Goal: Information Seeking & Learning: Learn about a topic

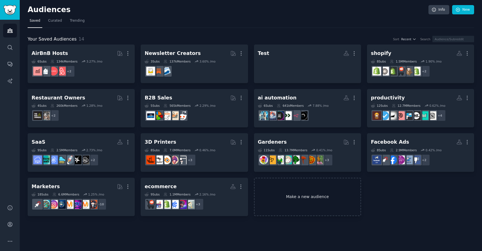
click at [298, 200] on link "Make a new audience" at bounding box center [307, 197] width 107 height 39
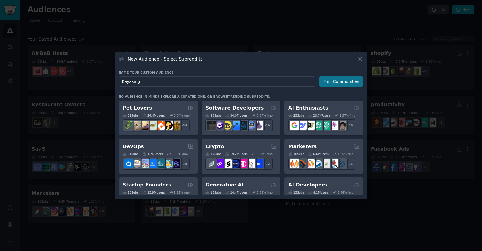
type input "Kayaking"
click at [337, 79] on button "Find Communities" at bounding box center [341, 81] width 44 height 10
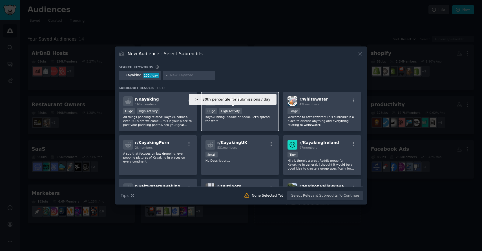
click at [236, 110] on div "High Activity" at bounding box center [230, 111] width 23 height 6
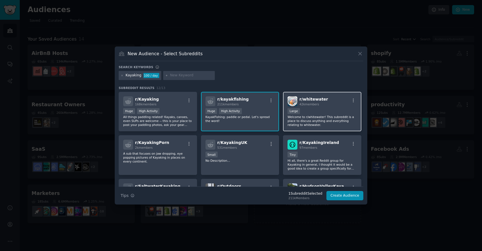
click at [319, 108] on div "10,000 - 100,000 members Large" at bounding box center [321, 111] width 69 height 7
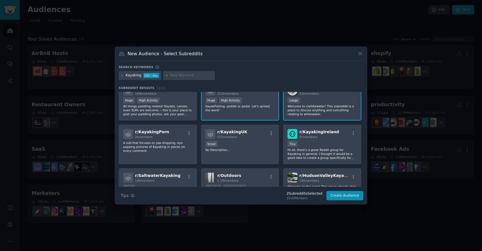
scroll to position [12, 0]
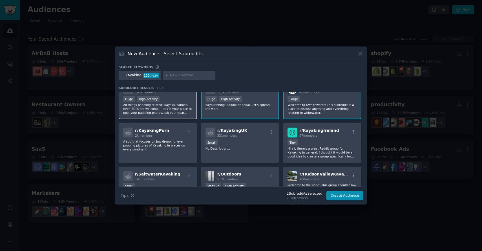
click at [163, 97] on div "Huge High Activity" at bounding box center [157, 99] width 69 height 7
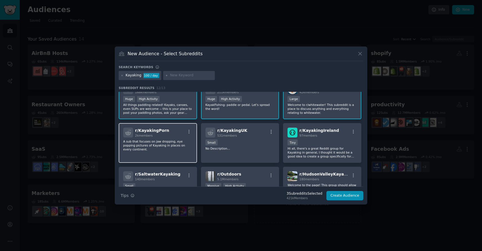
click at [163, 134] on div "2k members" at bounding box center [152, 136] width 34 height 4
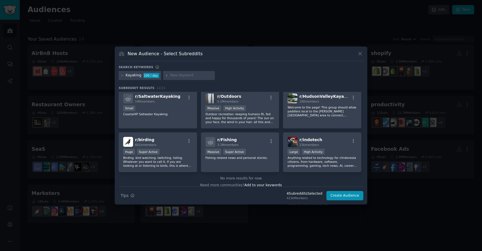
scroll to position [95, 0]
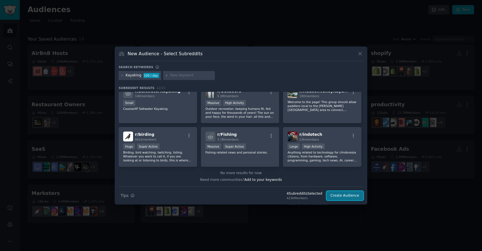
click at [344, 193] on button "Create Audience" at bounding box center [344, 196] width 37 height 10
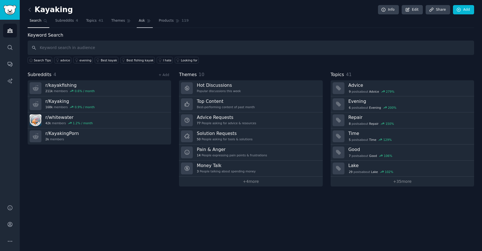
click at [137, 23] on link "Ask" at bounding box center [145, 22] width 16 height 12
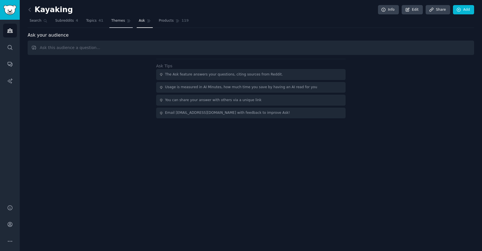
click at [115, 20] on span "Themes" at bounding box center [118, 20] width 14 height 5
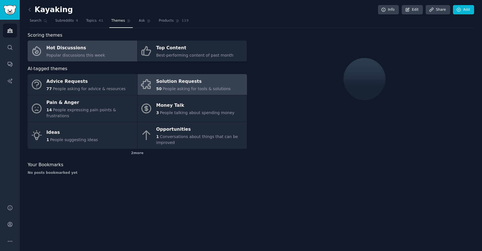
click at [184, 94] on link "Solution Requests 50 People asking for tools & solutions" at bounding box center [193, 84] width 110 height 21
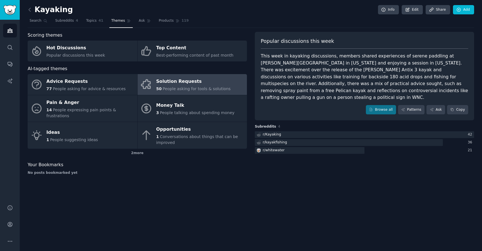
click at [300, 67] on div "This week in kayaking discussions, members shared experiences of serene paddlin…" at bounding box center [364, 77] width 207 height 48
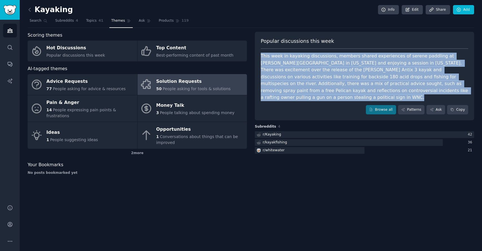
click at [300, 67] on div "This week in kayaking discussions, members shared experiences of serene paddlin…" at bounding box center [364, 77] width 207 height 48
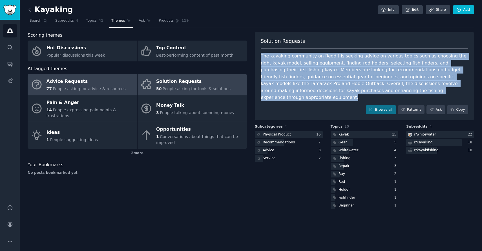
click at [95, 78] on div "Advice Requests" at bounding box center [86, 81] width 79 height 9
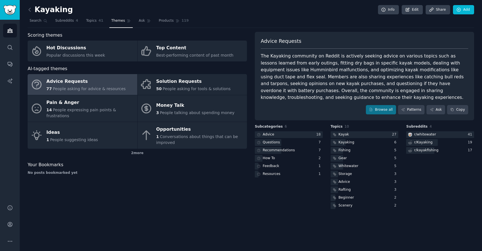
click at [350, 78] on div "The Kayaking community on Reddit is actively seeking advice on various topics s…" at bounding box center [364, 77] width 207 height 48
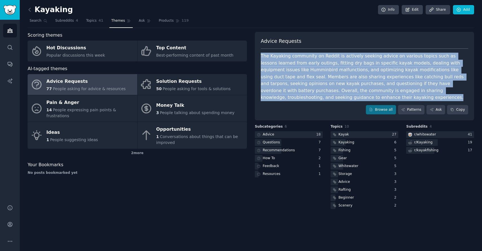
click at [350, 78] on div "The Kayaking community on Reddit is actively seeking advice on various topics s…" at bounding box center [364, 77] width 207 height 48
click at [393, 83] on div "The Kayaking community on Reddit is actively seeking advice on various topics s…" at bounding box center [364, 77] width 207 height 48
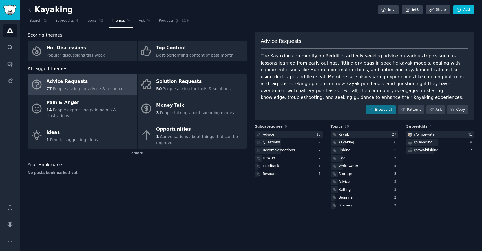
click at [370, 76] on div "The Kayaking community on Reddit is actively seeking advice on various topics s…" at bounding box center [364, 77] width 207 height 48
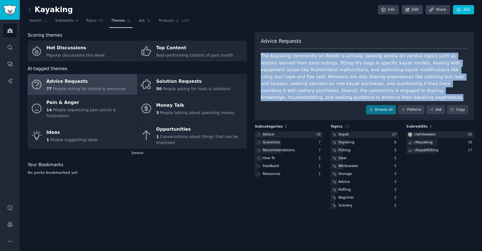
click at [370, 76] on div "The Kayaking community on Reddit is actively seeking advice on various topics s…" at bounding box center [364, 77] width 207 height 48
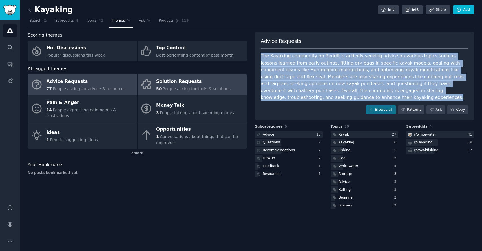
click at [180, 89] on span "People asking for tools & solutions" at bounding box center [197, 89] width 68 height 5
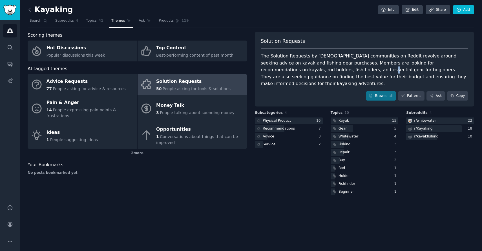
click at [311, 71] on div "The Solution Requests by [DEMOGRAPHIC_DATA] communities on Reddit revolve aroun…" at bounding box center [364, 70] width 207 height 35
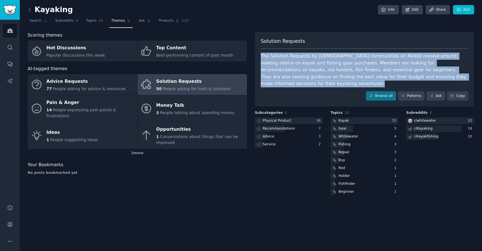
click at [311, 71] on div "The Solution Requests by [DEMOGRAPHIC_DATA] communities on Reddit revolve aroun…" at bounding box center [364, 70] width 207 height 35
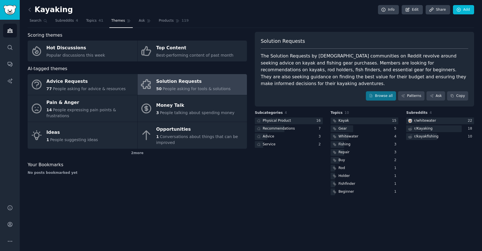
click at [303, 74] on div "The Solution Requests by [DEMOGRAPHIC_DATA] communities on Reddit revolve aroun…" at bounding box center [364, 70] width 207 height 35
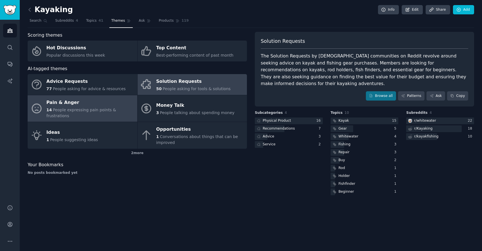
click at [61, 104] on div "Pain & Anger" at bounding box center [91, 102] width 88 height 9
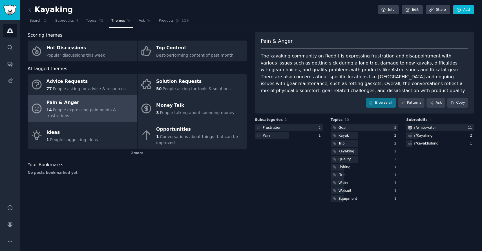
click at [327, 58] on div "The kayaking community on Reddit is expressing frustration and disappointment w…" at bounding box center [364, 73] width 207 height 41
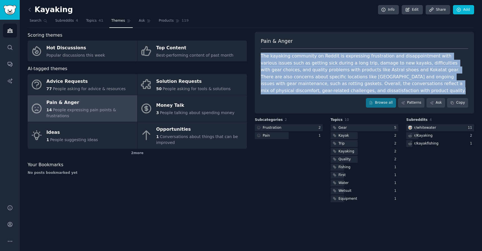
click at [327, 58] on div "The kayaking community on Reddit is expressing frustration and disappointment w…" at bounding box center [364, 73] width 207 height 41
click at [326, 69] on div "The kayaking community on Reddit is expressing frustration and disappointment w…" at bounding box center [364, 73] width 207 height 41
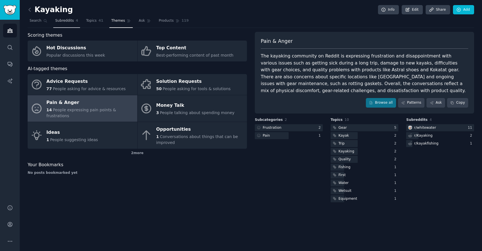
click at [65, 18] on link "Subreddits 4" at bounding box center [66, 22] width 27 height 12
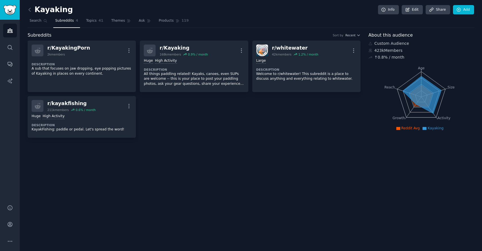
click at [160, 12] on div "Kayaking Info Edit Share Add" at bounding box center [251, 11] width 446 height 12
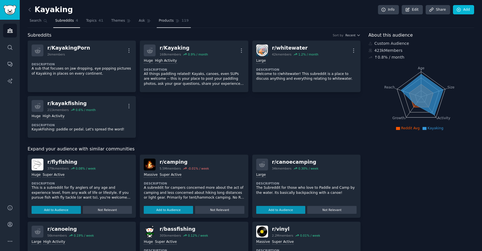
click at [160, 18] on span "Products" at bounding box center [166, 20] width 15 height 5
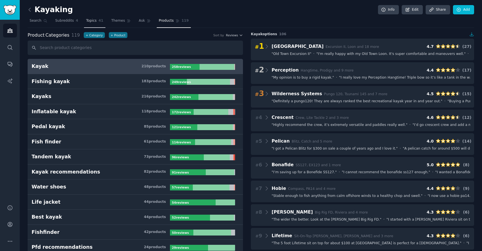
click at [91, 18] on span "Topics" at bounding box center [91, 20] width 10 height 5
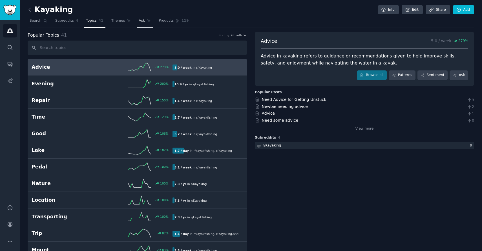
click at [140, 21] on span "Ask" at bounding box center [142, 20] width 6 height 5
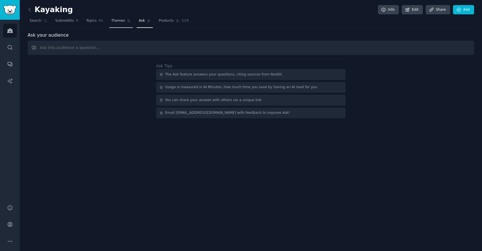
click at [109, 21] on link "Themes" at bounding box center [121, 22] width 24 height 12
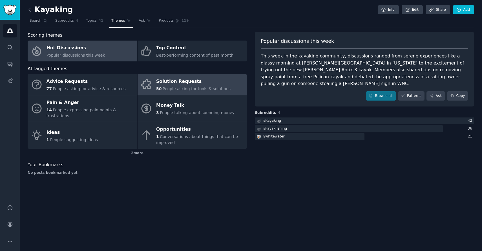
click at [185, 83] on div "Solution Requests" at bounding box center [193, 81] width 74 height 9
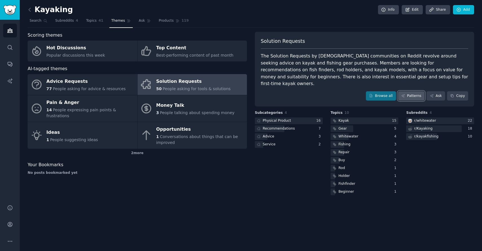
click at [412, 91] on link "Patterns" at bounding box center [411, 96] width 26 height 10
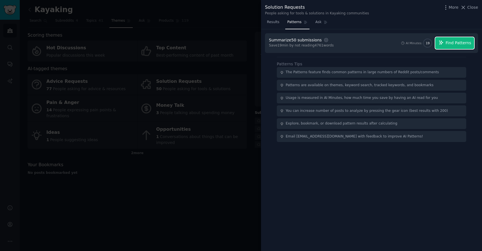
click at [454, 42] on span "Find Patterns" at bounding box center [459, 43] width 26 height 6
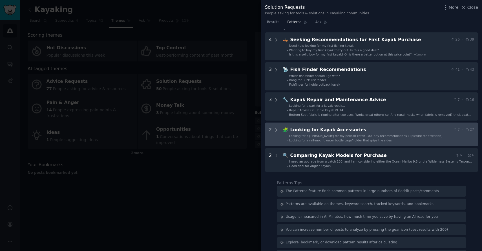
scroll to position [23, 0]
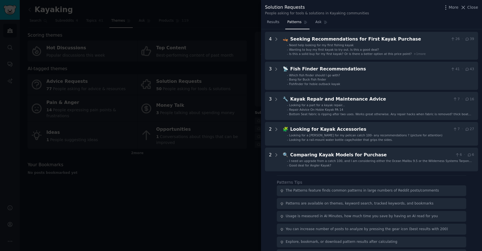
click at [216, 35] on div at bounding box center [241, 125] width 482 height 251
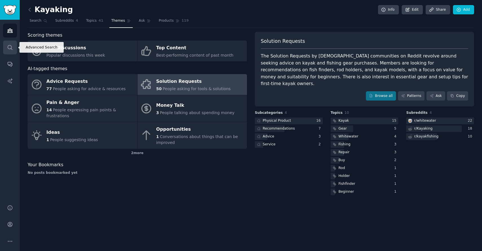
click at [8, 48] on icon "Sidebar" at bounding box center [10, 47] width 5 height 5
click at [438, 91] on link "Ask" at bounding box center [435, 96] width 19 height 10
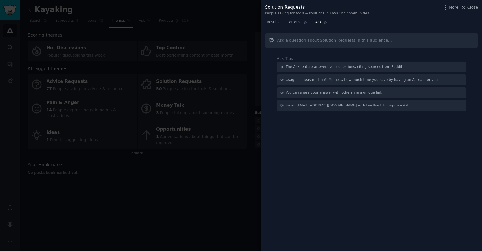
click at [294, 42] on input "text" at bounding box center [371, 40] width 213 height 14
click at [384, 42] on input "What's is the community requesting that could be developped as a SaaS or Micro …" at bounding box center [371, 40] width 213 height 14
type input "What's is the community requesting that could be developed as a SaaS or Micro S…"
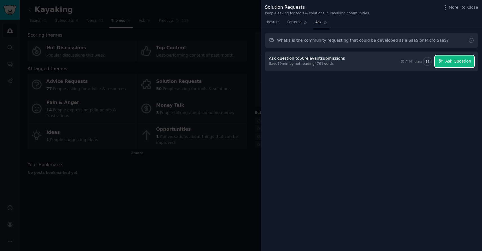
click at [447, 66] on button "Ask Question" at bounding box center [454, 62] width 39 height 12
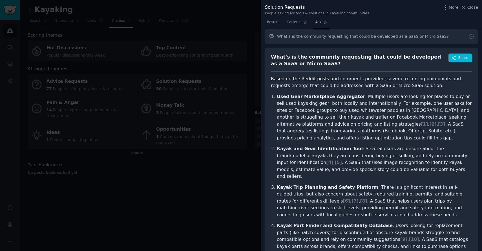
scroll to position [6, 0]
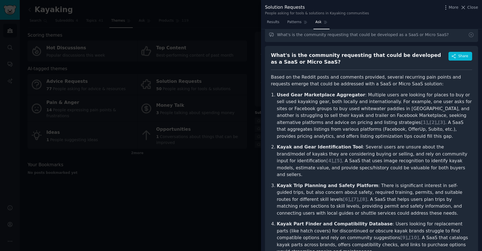
click at [354, 105] on p "Used Gear Marketplace Aggregator : Multiple users are looking for places to buy…" at bounding box center [374, 116] width 195 height 48
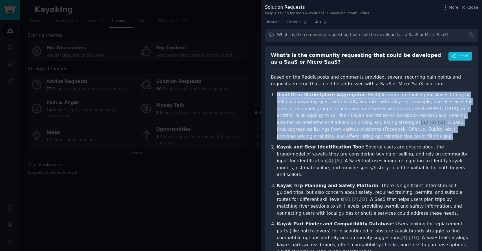
click at [354, 105] on p "Used Gear Marketplace Aggregator : Multiple users are looking for places to buy…" at bounding box center [374, 116] width 195 height 48
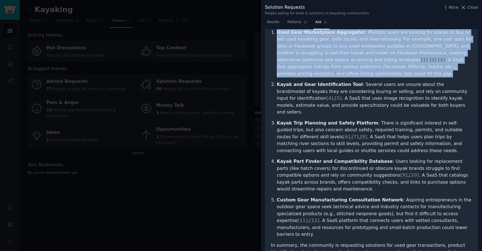
scroll to position [70, 0]
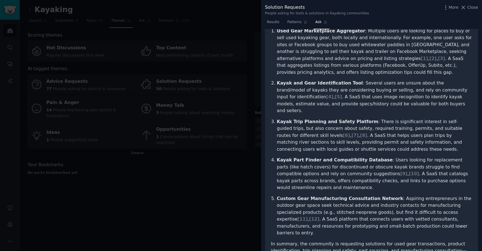
click at [358, 92] on p "Kayak and Gear Identification Tool : Several users are unsure about the brand/m…" at bounding box center [374, 97] width 195 height 35
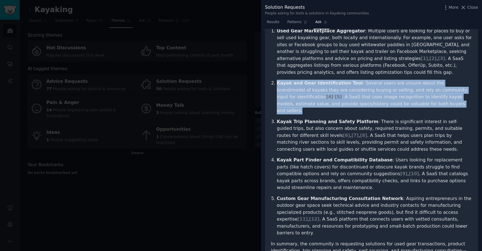
click at [358, 92] on p "Kayak and Gear Identification Tool : Several users are unsure about the brand/m…" at bounding box center [374, 97] width 195 height 35
click at [366, 92] on p "Kayak and Gear Identification Tool : Several users are unsure about the brand/m…" at bounding box center [374, 97] width 195 height 35
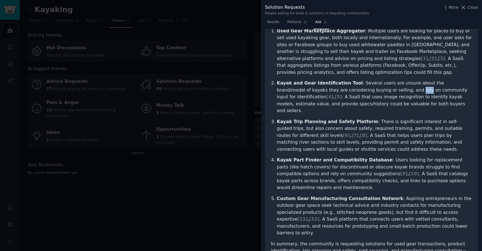
click at [366, 92] on p "Kayak and Gear Identification Tool : Several users are unsure about the brand/m…" at bounding box center [374, 97] width 195 height 35
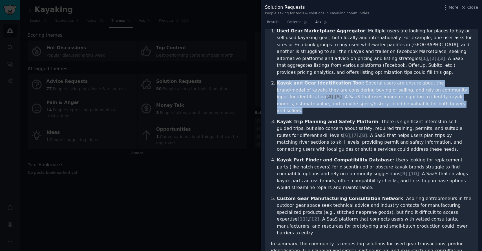
click at [366, 92] on p "Kayak and Gear Identification Tool : Several users are unsure about the brand/m…" at bounding box center [374, 97] width 195 height 35
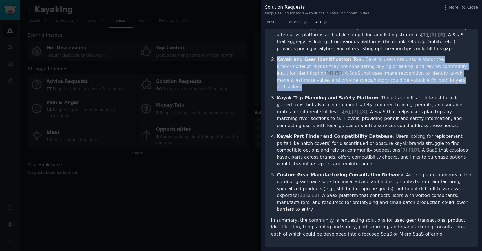
scroll to position [94, 0]
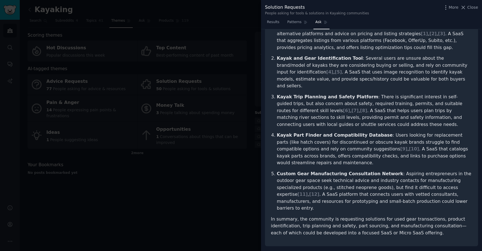
click at [376, 98] on p "Kayak Trip Planning and Safety Platform : There is significant interest in self…" at bounding box center [374, 111] width 195 height 35
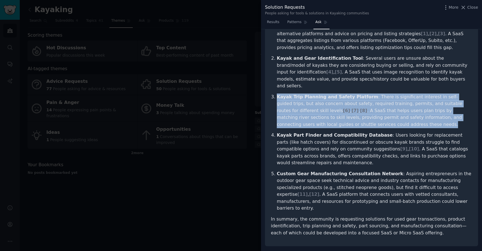
click at [376, 98] on p "Kayak Trip Planning and Safety Platform : There is significant interest in self…" at bounding box center [374, 111] width 195 height 35
click at [376, 103] on p "Kayak Trip Planning and Safety Platform : There is significant interest in self…" at bounding box center [374, 111] width 195 height 35
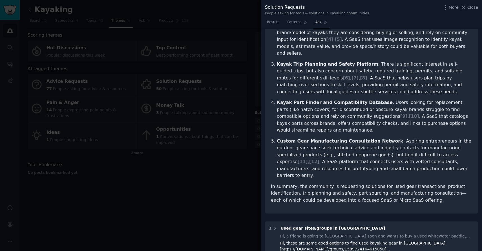
scroll to position [156, 0]
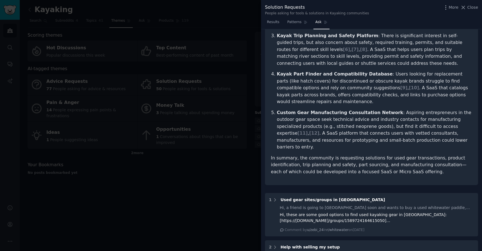
click at [376, 109] on p "Custom Gear Manufacturing Consultation Network : Aspiring entrepreneurs in the …" at bounding box center [374, 129] width 195 height 41
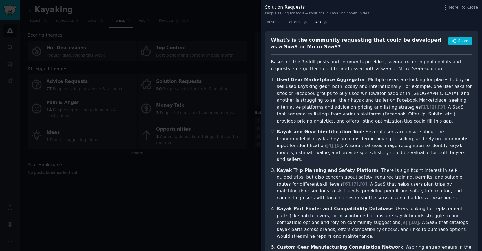
scroll to position [22, 0]
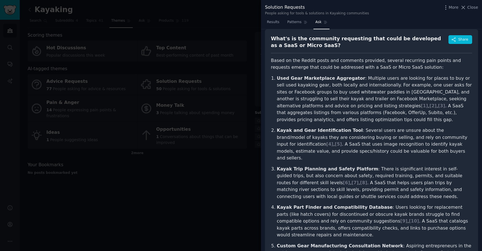
click at [376, 103] on p "Used Gear Marketplace Aggregator : Multiple users are looking for places to buy…" at bounding box center [374, 99] width 195 height 48
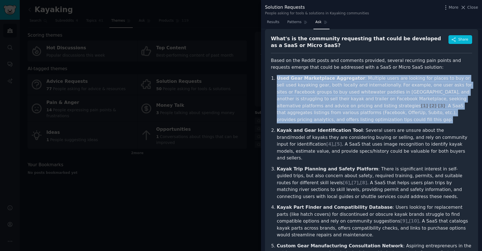
click at [376, 103] on p "Used Gear Marketplace Aggregator : Multiple users are looking for places to buy…" at bounding box center [374, 99] width 195 height 48
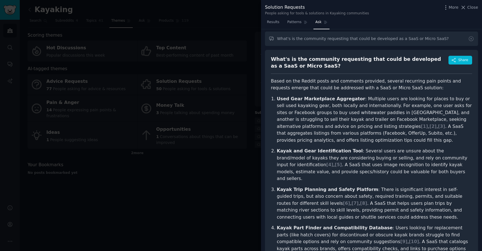
scroll to position [0, 0]
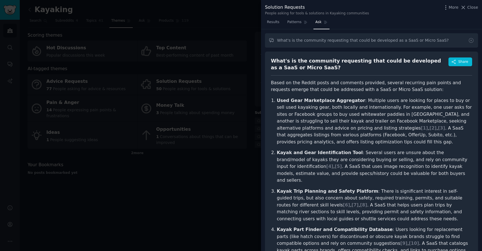
click at [385, 151] on p "Kayak and Gear Identification Tool : Several users are unsure about the brand/m…" at bounding box center [374, 166] width 195 height 35
click at [471, 9] on span "Close" at bounding box center [472, 8] width 11 height 6
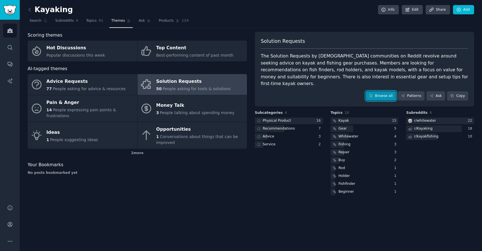
click at [382, 91] on link "Browse all" at bounding box center [381, 96] width 30 height 10
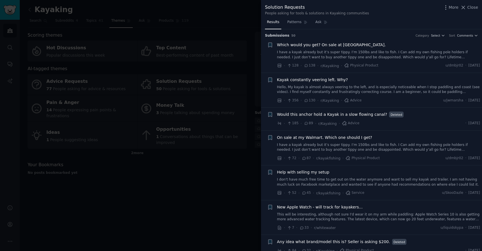
click at [227, 172] on div at bounding box center [241, 125] width 482 height 251
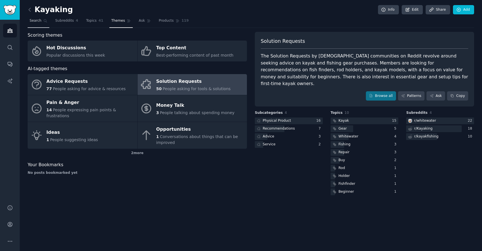
click at [33, 21] on span "Search" at bounding box center [36, 20] width 12 height 5
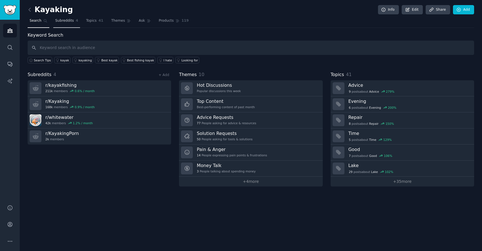
click at [60, 20] on span "Subreddits" at bounding box center [64, 20] width 19 height 5
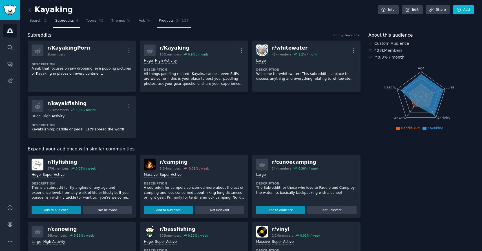
click at [165, 19] on span "Products" at bounding box center [166, 20] width 15 height 5
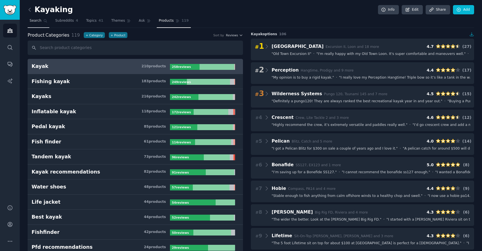
click at [40, 20] on span "Search" at bounding box center [36, 20] width 12 height 5
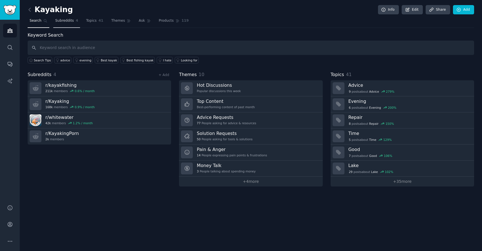
click at [67, 20] on span "Subreddits" at bounding box center [64, 20] width 19 height 5
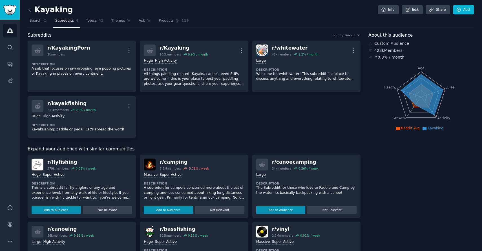
click at [391, 51] on div "423k Members" at bounding box center [421, 51] width 106 height 6
click at [391, 76] on icon "Age Size Activity Growth Reach" at bounding box center [420, 96] width 105 height 71
click at [357, 35] on icon "button" at bounding box center [358, 35] width 2 height 1
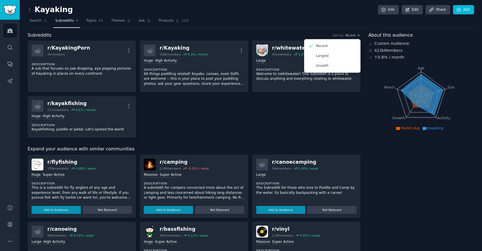
click at [412, 71] on icon "Age Size Activity Growth Reach" at bounding box center [420, 96] width 105 height 71
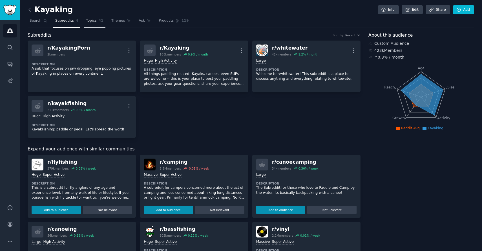
click at [99, 21] on span "41" at bounding box center [101, 20] width 5 height 5
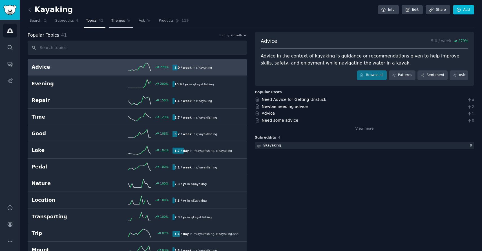
click at [120, 19] on span "Themes" at bounding box center [118, 20] width 14 height 5
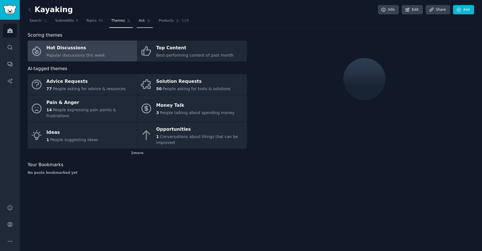
click at [143, 20] on link "Ask" at bounding box center [145, 22] width 16 height 12
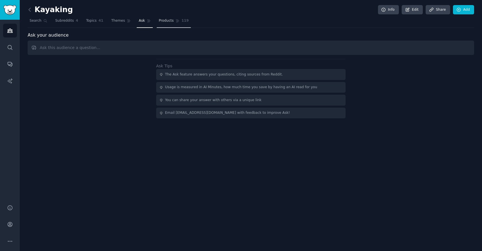
click at [165, 19] on span "Products" at bounding box center [166, 20] width 15 height 5
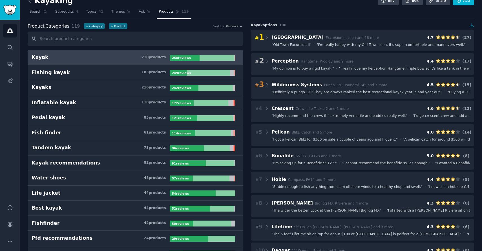
scroll to position [6, 0]
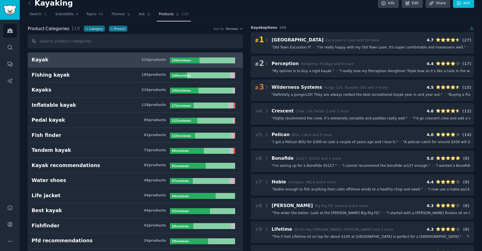
click at [224, 17] on nav "Search Subreddits 4 Topics 41 Themes Ask Products 119" at bounding box center [251, 16] width 446 height 12
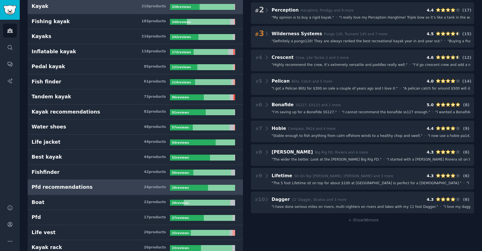
scroll to position [0, 0]
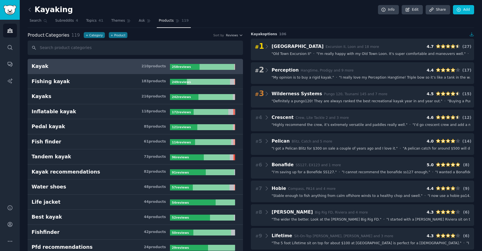
click at [95, 23] on span "Topics" at bounding box center [91, 20] width 10 height 5
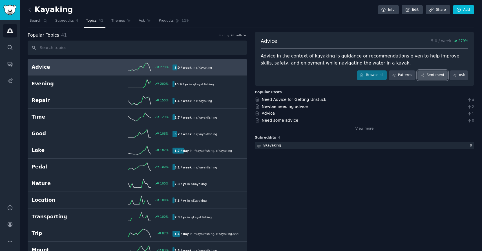
click at [426, 77] on link "Sentiment" at bounding box center [432, 75] width 30 height 10
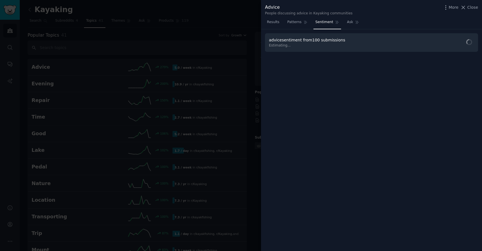
click at [345, 41] on div "advice sentiment from 100 submissions Estimating..." at bounding box center [371, 42] width 213 height 19
click at [459, 45] on span "Run Report" at bounding box center [460, 43] width 22 height 6
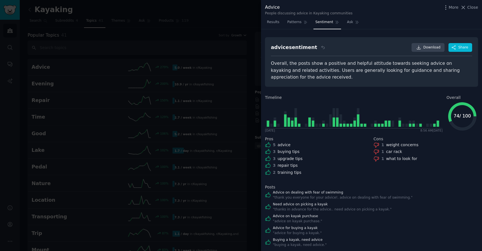
click at [307, 69] on div "Overall, the posts show a positive and helpful attitude towards seeking advice …" at bounding box center [371, 70] width 201 height 21
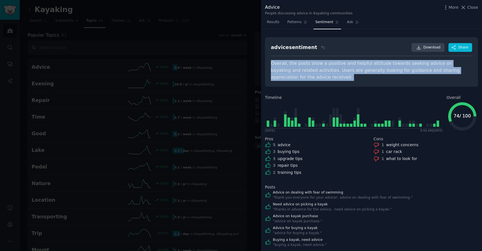
click at [307, 69] on div "Overall, the posts show a positive and helpful attitude towards seeking advice …" at bounding box center [371, 70] width 201 height 21
click at [353, 22] on link "Ask" at bounding box center [353, 24] width 16 height 12
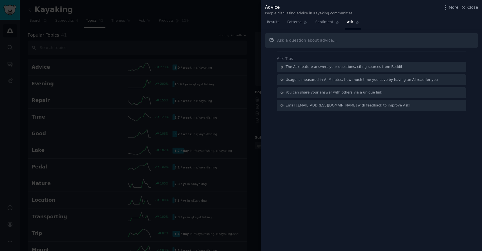
click at [209, 37] on div at bounding box center [241, 125] width 482 height 251
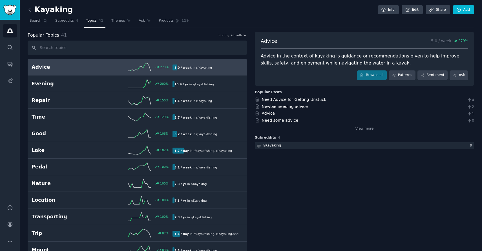
click at [323, 118] on div "Need some advice 0" at bounding box center [364, 121] width 219 height 6
click at [66, 21] on span "Subreddits" at bounding box center [64, 20] width 19 height 5
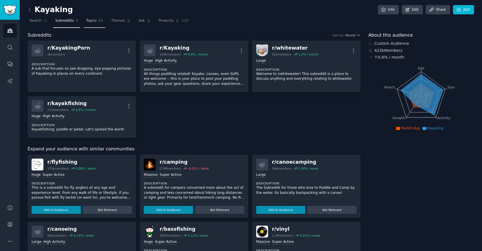
click at [96, 21] on span "Topics" at bounding box center [91, 20] width 10 height 5
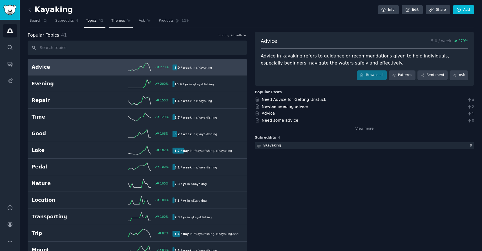
click at [115, 21] on span "Themes" at bounding box center [118, 20] width 14 height 5
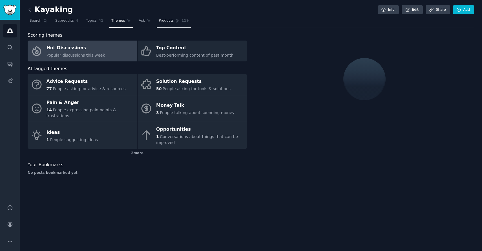
click at [159, 19] on span "Products" at bounding box center [166, 20] width 15 height 5
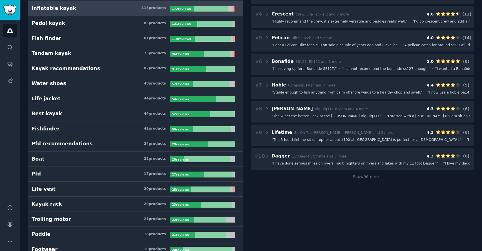
scroll to position [79, 0]
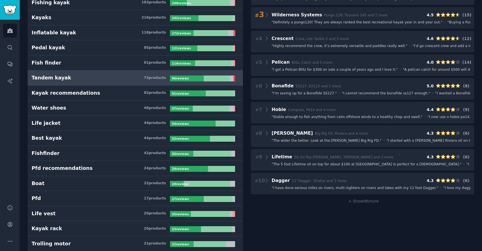
click at [145, 83] on link "Tandem kayak 73 product s 96 review s" at bounding box center [135, 77] width 215 height 15
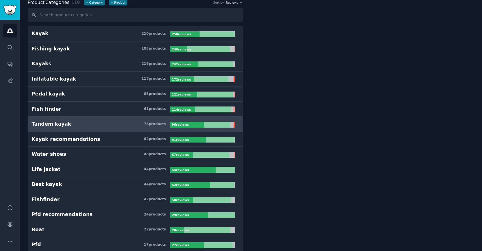
scroll to position [32, 0]
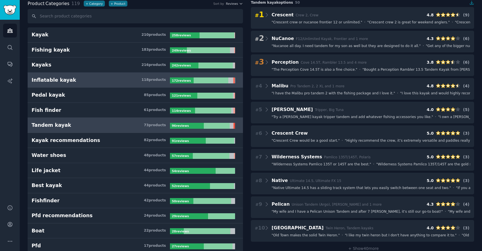
click at [106, 77] on h3 "Inflatable kayak 118 product s" at bounding box center [101, 80] width 138 height 7
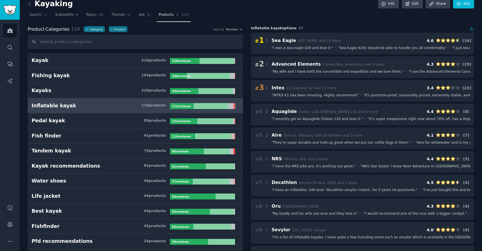
scroll to position [7, 0]
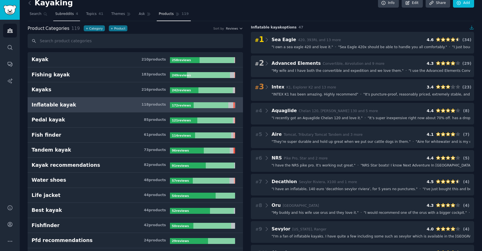
click at [56, 13] on span "Subreddits" at bounding box center [64, 14] width 19 height 5
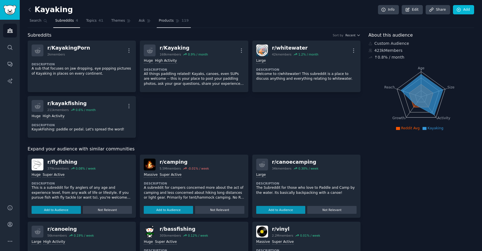
click at [165, 22] on span "Products" at bounding box center [166, 20] width 15 height 5
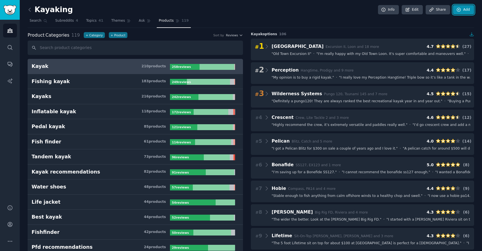
click at [461, 8] on link "Add" at bounding box center [463, 10] width 21 height 10
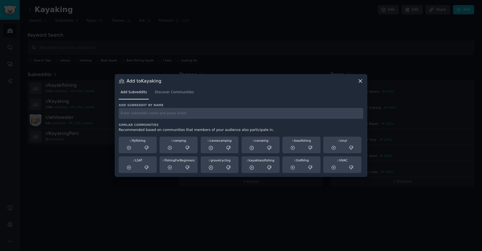
click at [320, 8] on div at bounding box center [241, 125] width 482 height 251
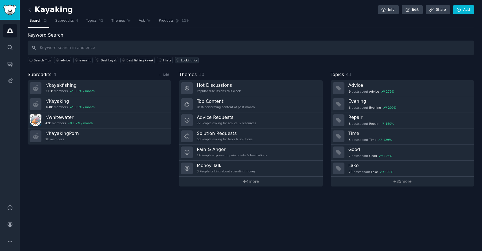
click at [182, 61] on div "Looking for" at bounding box center [189, 60] width 17 height 4
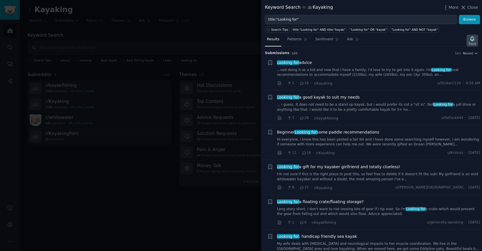
click at [472, 38] on icon "button" at bounding box center [472, 38] width 4 height 5
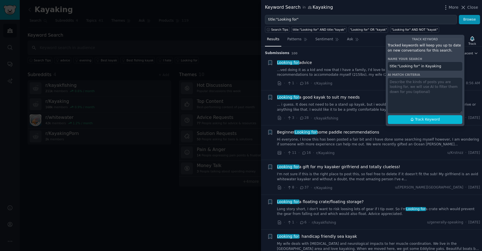
click at [440, 66] on input "title:"Looking for" in Kayaking" at bounding box center [425, 66] width 74 height 9
click at [413, 93] on textarea at bounding box center [425, 96] width 74 height 36
click at [423, 120] on span "Track Keyword" at bounding box center [427, 119] width 25 height 5
type input "title:"Looking for" in Kayaking"
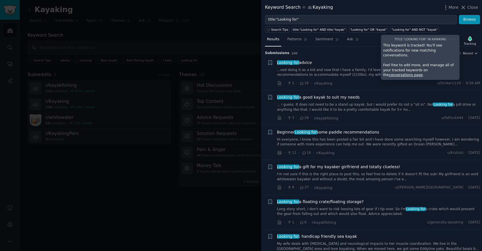
click at [209, 34] on div at bounding box center [241, 125] width 482 height 251
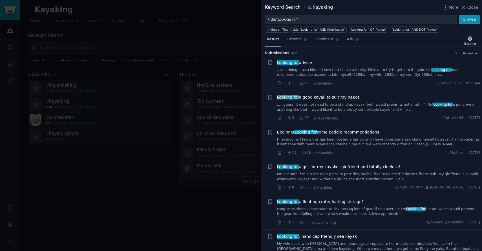
click at [220, 22] on div at bounding box center [241, 125] width 482 height 251
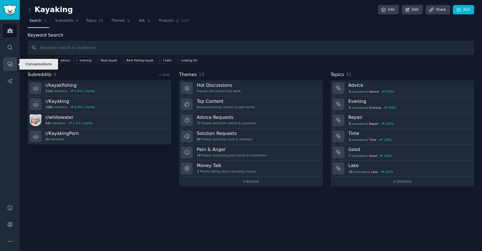
click at [9, 64] on icon "Sidebar" at bounding box center [10, 64] width 6 height 6
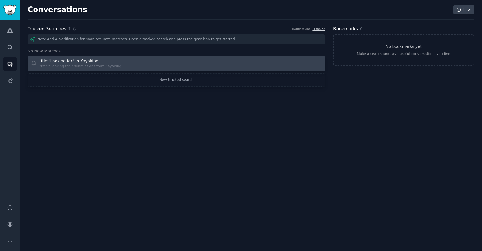
click at [94, 60] on div "title:"Looking for" in Kayaking" at bounding box center [80, 61] width 82 height 6
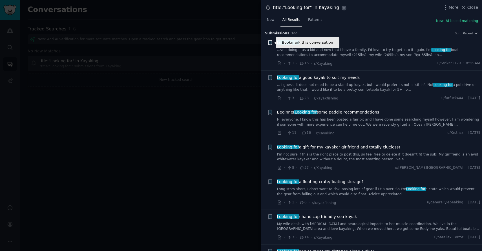
click at [268, 43] on icon "button" at bounding box center [269, 43] width 3 height 5
click at [269, 41] on div "+ Create new bookmark #9b59b6" at bounding box center [270, 43] width 6 height 6
click at [97, 87] on div at bounding box center [241, 125] width 482 height 251
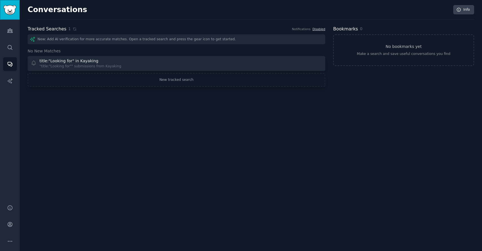
click at [8, 10] on img "Sidebar" at bounding box center [9, 10] width 13 height 10
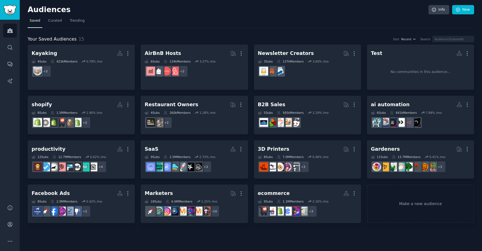
click at [233, 25] on nav "Saved Curated Trending" at bounding box center [251, 22] width 446 height 12
click at [8, 7] on img "Sidebar" at bounding box center [9, 10] width 13 height 10
click at [13, 30] on link "Audiences" at bounding box center [10, 31] width 14 height 14
click at [13, 3] on link "Sidebar" at bounding box center [10, 10] width 20 height 20
click at [463, 9] on link "New" at bounding box center [463, 10] width 22 height 10
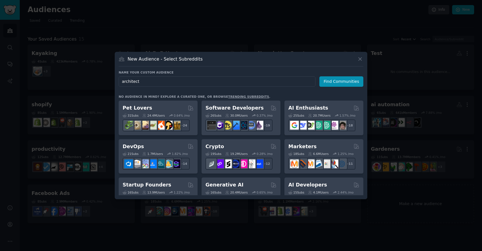
type input "architects"
click button "Find Communities" at bounding box center [341, 81] width 44 height 10
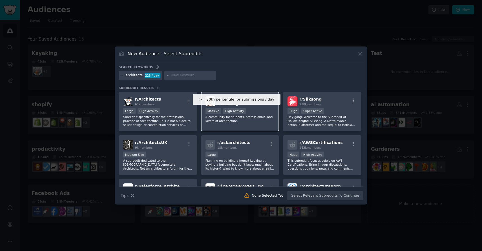
scroll to position [1, 0]
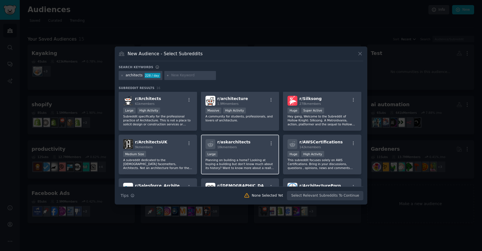
click at [238, 155] on div "Large" at bounding box center [239, 154] width 69 height 7
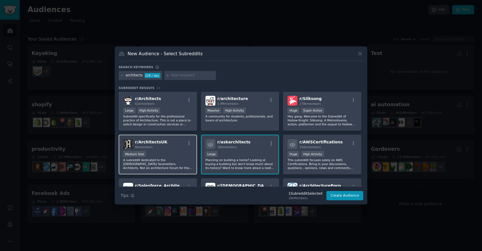
click at [170, 152] on div "Medium Size" at bounding box center [157, 154] width 69 height 7
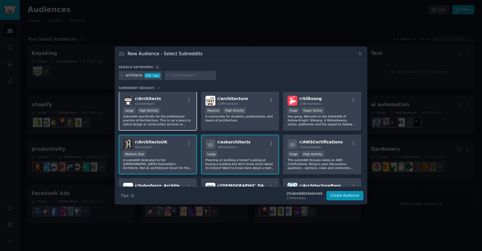
click at [164, 110] on div "Large High Activity" at bounding box center [157, 111] width 69 height 7
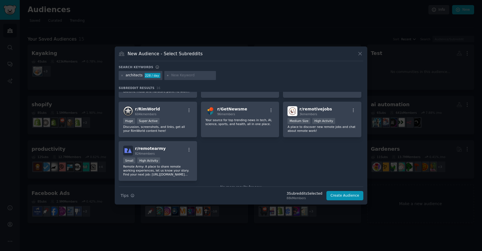
scroll to position [165, 0]
click at [341, 196] on button "Create Audience" at bounding box center [344, 196] width 37 height 10
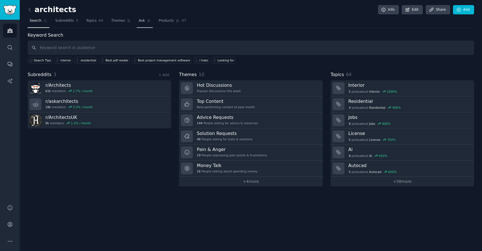
click at [137, 19] on link "Ask" at bounding box center [145, 22] width 16 height 12
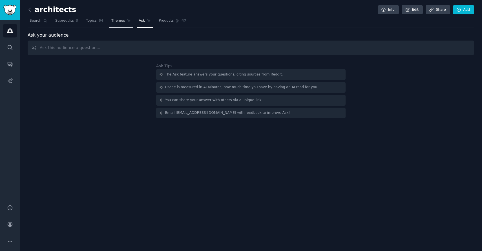
click at [118, 22] on span "Themes" at bounding box center [118, 20] width 14 height 5
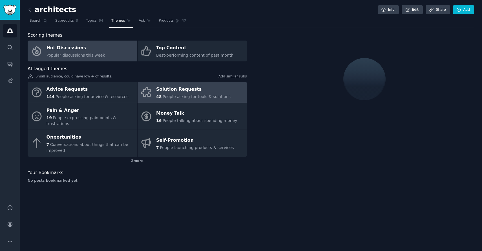
click at [191, 90] on div "Solution Requests" at bounding box center [193, 89] width 74 height 9
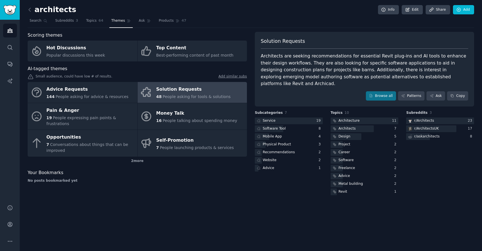
click at [313, 67] on div "Architects are seeking recommendations for essential Revit plug-ins and AI tool…" at bounding box center [364, 70] width 207 height 35
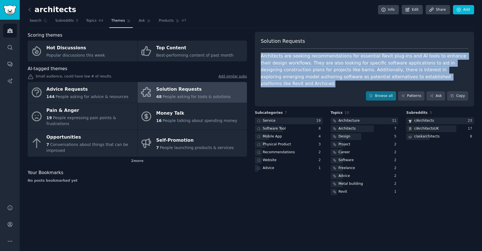
click at [313, 67] on div "Architects are seeking recommendations for essential Revit plug-ins and AI tool…" at bounding box center [364, 70] width 207 height 35
click at [321, 73] on div "Architects are seeking recommendations for essential Revit plug-ins and AI tool…" at bounding box center [364, 70] width 207 height 35
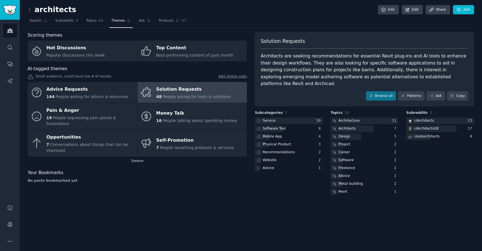
click at [316, 69] on div "Architects are seeking recommendations for essential Revit plug-ins and AI tool…" at bounding box center [364, 70] width 207 height 35
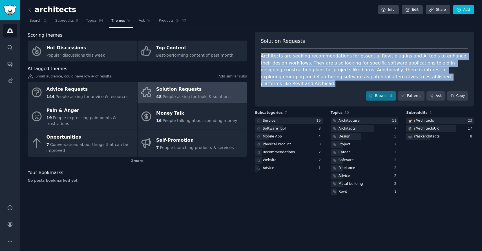
click at [316, 69] on div "Architects are seeking recommendations for essential Revit plug-ins and AI tool…" at bounding box center [364, 70] width 207 height 35
click at [33, 8] on link at bounding box center [31, 9] width 7 height 9
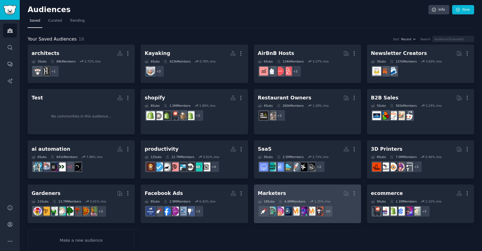
scroll to position [8, 0]
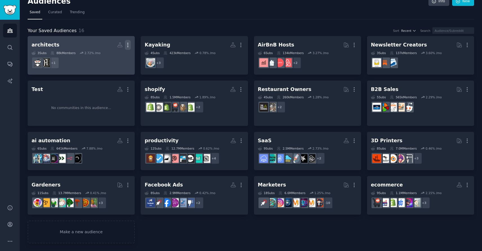
click at [128, 45] on icon "button" at bounding box center [128, 45] width 6 height 6
click at [114, 55] on p "Delete" at bounding box center [112, 57] width 13 height 6
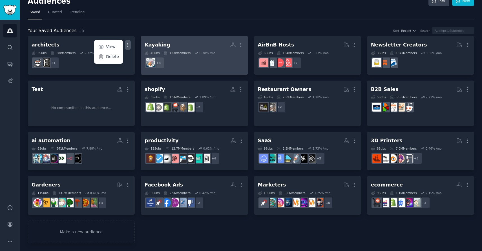
scroll to position [0, 0]
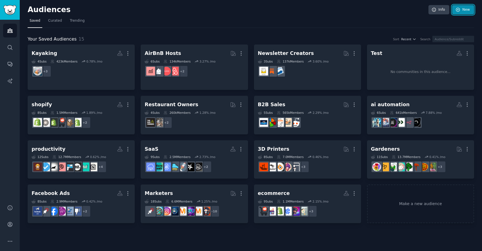
click at [463, 9] on link "New" at bounding box center [463, 10] width 22 height 10
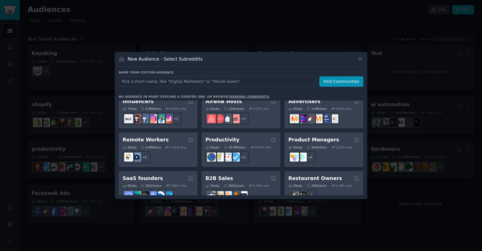
scroll to position [440, 0]
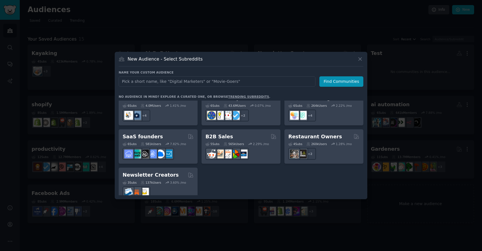
click at [247, 81] on input "text" at bounding box center [217, 81] width 197 height 10
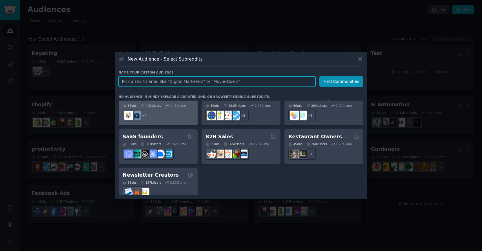
paste input "chiropractors"
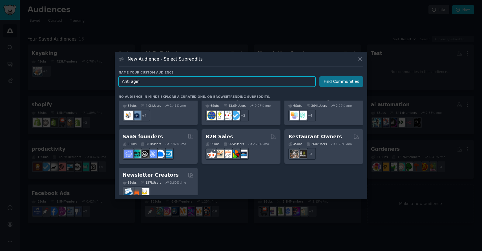
type input "Anti aging"
click button "Find Communities" at bounding box center [341, 81] width 44 height 10
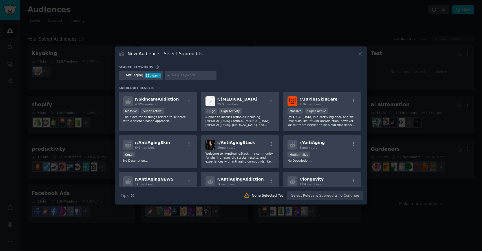
click at [121, 76] on icon at bounding box center [121, 75] width 1 height 1
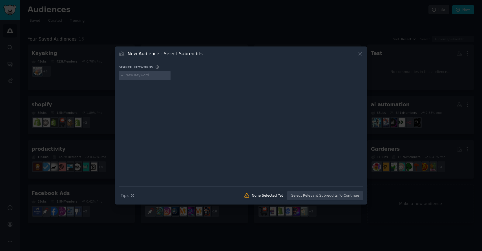
click at [138, 75] on input "text" at bounding box center [147, 75] width 43 height 5
click at [361, 54] on icon at bounding box center [360, 54] width 6 height 6
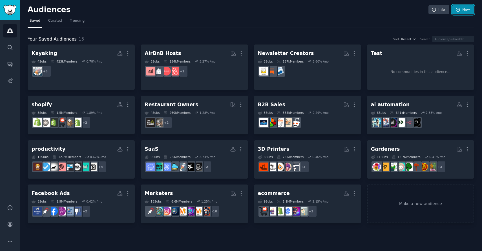
click at [459, 7] on icon at bounding box center [457, 9] width 5 height 5
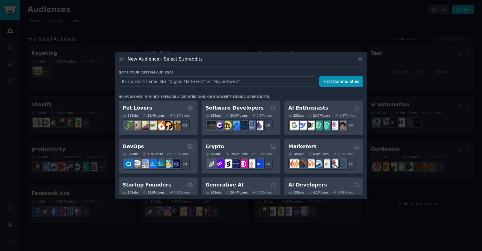
click at [253, 81] on input "text" at bounding box center [217, 81] width 197 height 10
type input "S"
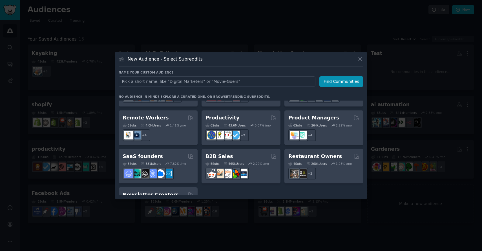
scroll to position [420, 0]
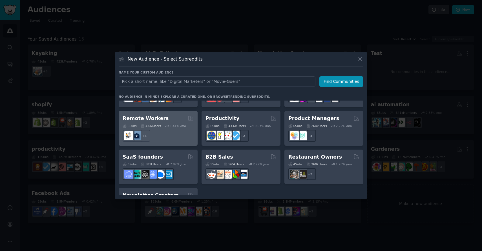
click at [164, 124] on div "6 Sub s 4.0M Users 1.41 % /mo" at bounding box center [158, 126] width 71 height 4
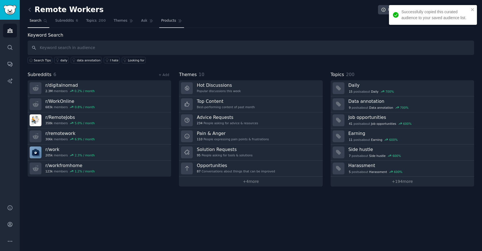
click at [161, 21] on span "Products" at bounding box center [168, 20] width 15 height 5
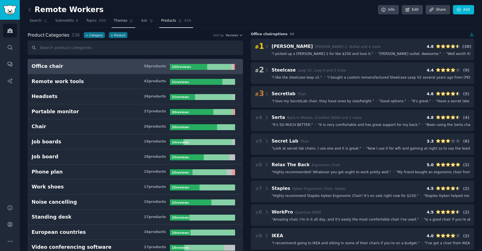
click at [123, 23] on span "Themes" at bounding box center [121, 20] width 14 height 5
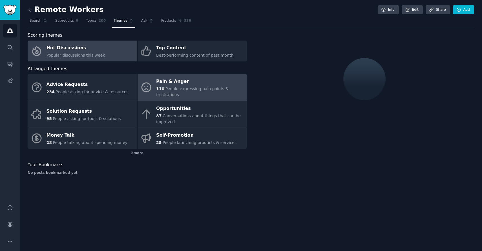
click at [183, 92] on link "Pain & Anger 110 People expressing pain points & frustrations" at bounding box center [193, 87] width 110 height 27
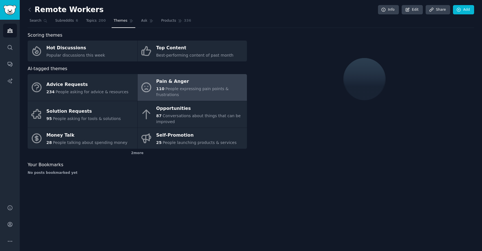
click at [183, 87] on span "People expressing pain points & frustrations" at bounding box center [192, 92] width 72 height 10
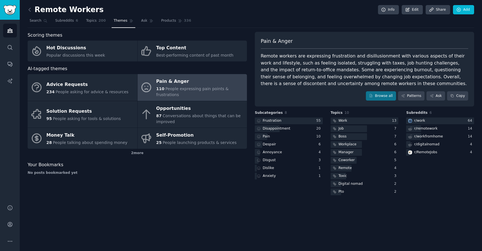
click at [299, 72] on div "Remote workers are expressing frustration and disillusionment with various aspe…" at bounding box center [364, 70] width 207 height 35
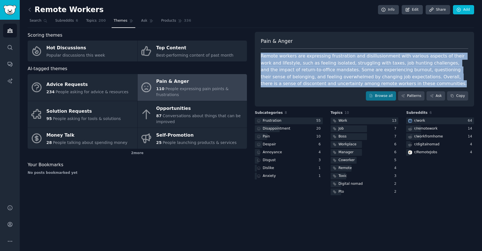
click at [299, 72] on div "Remote workers are expressing frustration and disillusionment with various aspe…" at bounding box center [364, 70] width 207 height 35
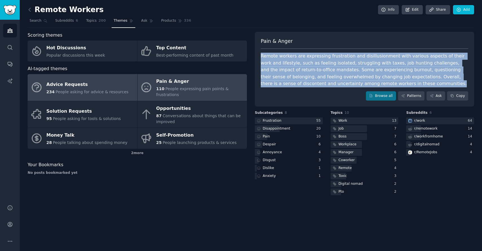
click at [84, 84] on div "Advice Requests" at bounding box center [88, 84] width 82 height 9
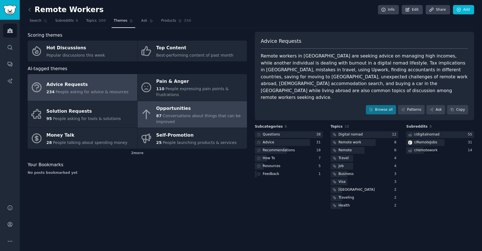
click at [193, 106] on div "Opportunities" at bounding box center [200, 108] width 88 height 9
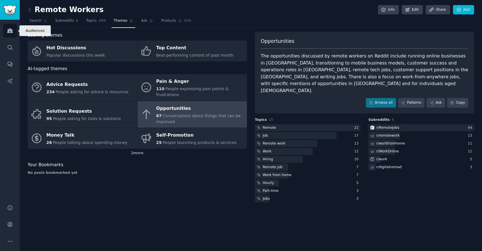
click at [11, 32] on icon "Sidebar" at bounding box center [9, 31] width 5 height 4
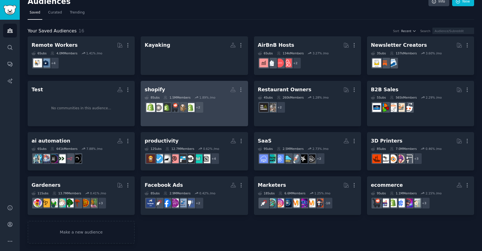
scroll to position [8, 0]
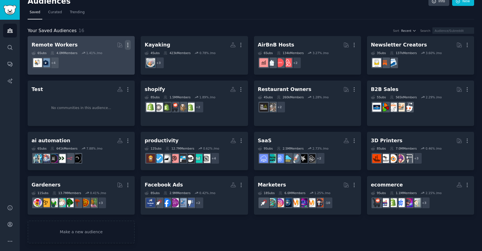
click at [128, 45] on icon "button" at bounding box center [128, 45] width 6 height 6
click at [107, 56] on p "Delete" at bounding box center [112, 57] width 13 height 6
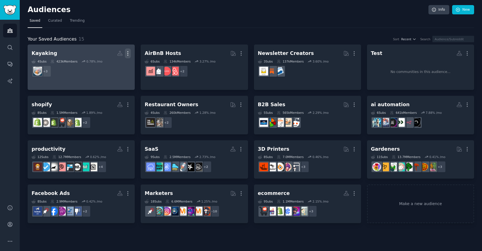
scroll to position [0, 0]
click at [127, 54] on icon "button" at bounding box center [128, 53] width 6 height 6
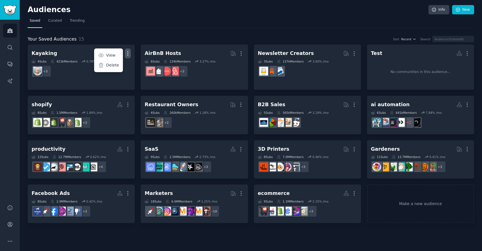
click at [198, 5] on h2 "Audiences" at bounding box center [228, 9] width 401 height 9
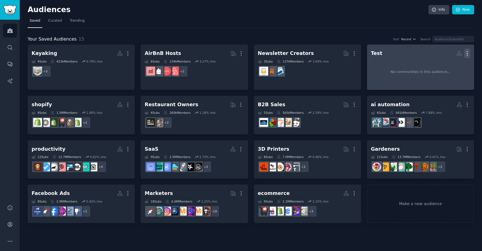
click at [469, 51] on icon "button" at bounding box center [467, 53] width 6 height 6
click at [449, 64] on p "Delete" at bounding box center [451, 65] width 13 height 6
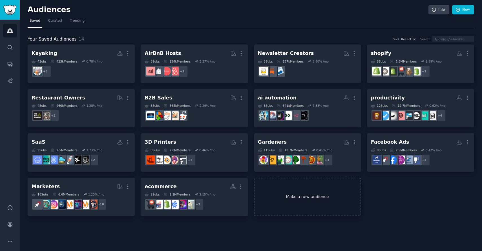
click at [286, 199] on link "Make a new audience" at bounding box center [307, 197] width 107 height 39
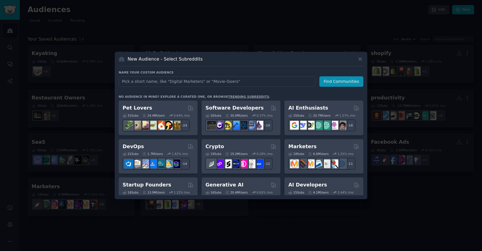
click at [213, 80] on input "text" at bounding box center [217, 81] width 197 height 10
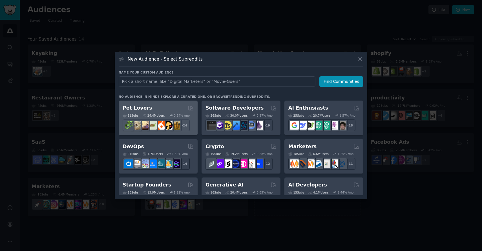
click at [137, 113] on div "31 Sub s 24.4M Users 0.64 % /mo + 24" at bounding box center [158, 122] width 71 height 20
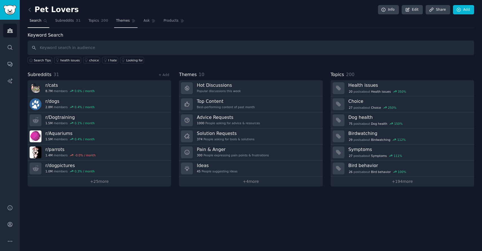
click at [117, 21] on span "Themes" at bounding box center [123, 20] width 14 height 5
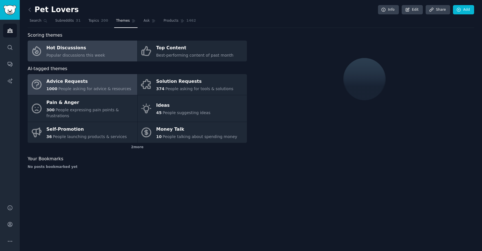
click at [95, 83] on div "Advice Requests" at bounding box center [89, 81] width 85 height 9
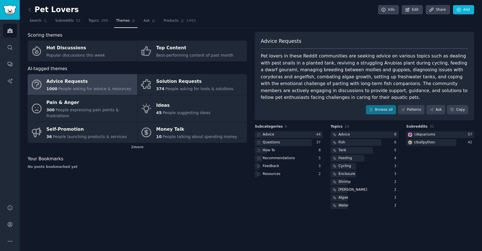
click at [318, 90] on div "Pet lovers in these Reddit communities are seeking advice on various topics suc…" at bounding box center [364, 77] width 207 height 48
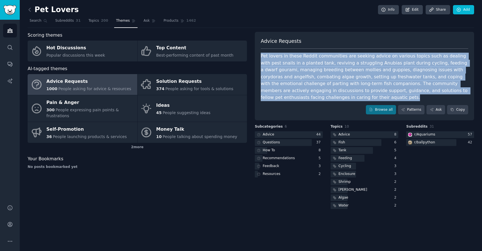
click at [318, 90] on div "Pet lovers in these Reddit communities are seeking advice on various topics suc…" at bounding box center [364, 77] width 207 height 48
click at [29, 8] on icon at bounding box center [30, 10] width 6 height 6
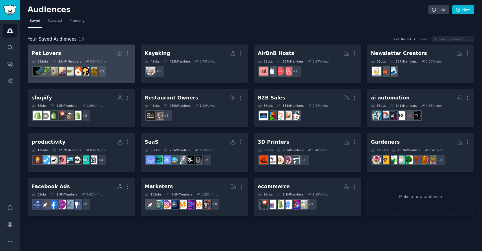
click at [96, 55] on h2 "Pet Lovers More" at bounding box center [81, 53] width 99 height 10
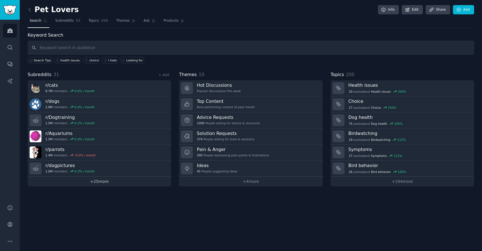
click at [99, 184] on link "+ 25 more" at bounding box center [99, 182] width 143 height 10
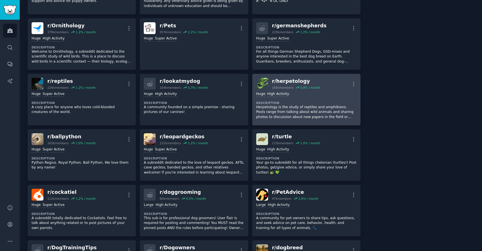
scroll to position [309, 0]
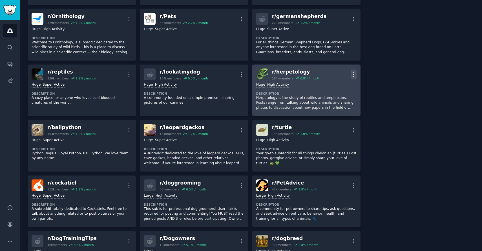
click at [354, 75] on icon "button" at bounding box center [354, 75] width 6 height 6
click at [332, 96] on p "Delete" at bounding box center [331, 96] width 13 height 6
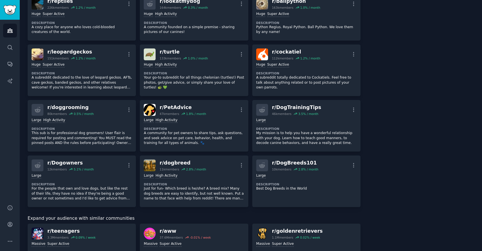
scroll to position [405, 0]
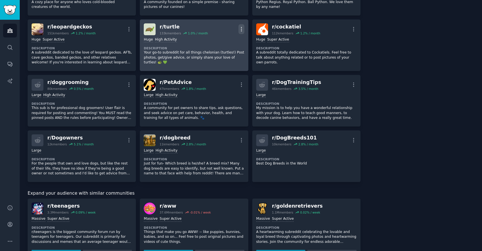
click at [240, 31] on icon "button" at bounding box center [241, 29] width 6 height 6
click at [226, 51] on div "Delete" at bounding box center [219, 51] width 34 height 12
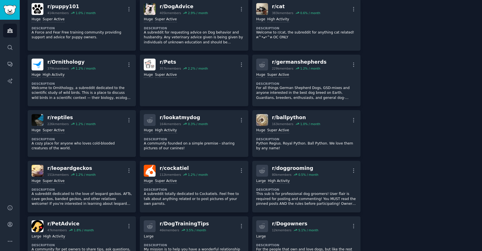
scroll to position [0, 0]
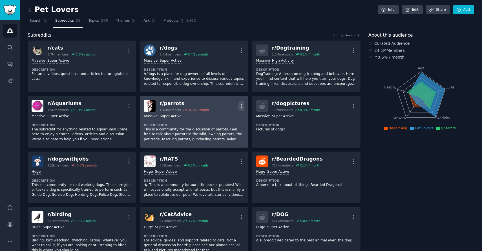
click at [241, 104] on icon "button" at bounding box center [241, 106] width 1 height 4
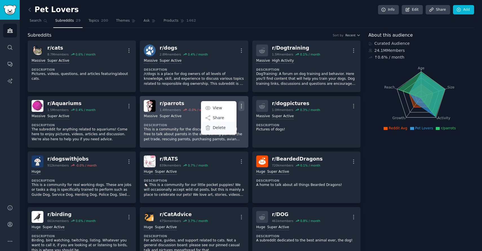
click at [219, 130] on p "Delete" at bounding box center [219, 128] width 13 height 6
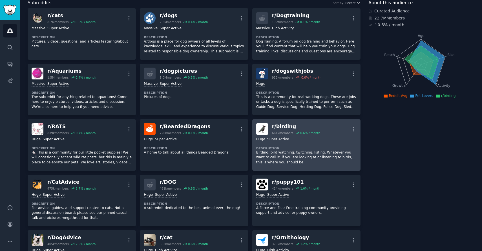
scroll to position [37, 0]
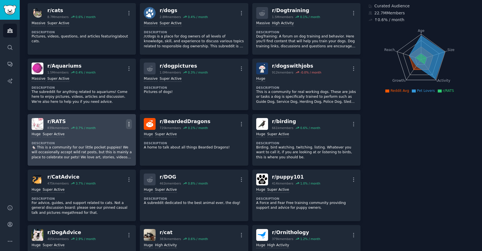
click at [130, 122] on icon "button" at bounding box center [129, 124] width 6 height 6
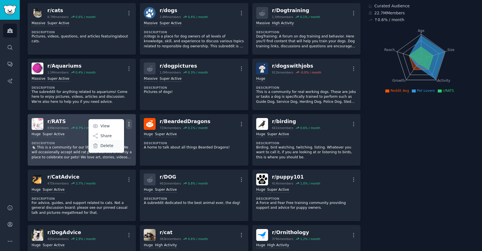
click at [103, 146] on p "Delete" at bounding box center [106, 146] width 13 height 6
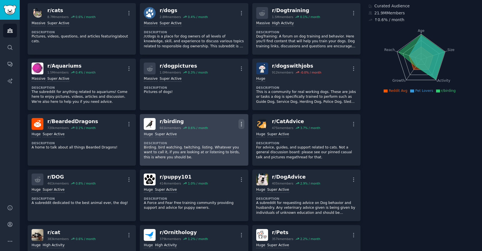
click at [241, 122] on icon "button" at bounding box center [241, 124] width 1 height 4
click at [215, 149] on div "Delete" at bounding box center [219, 146] width 34 height 12
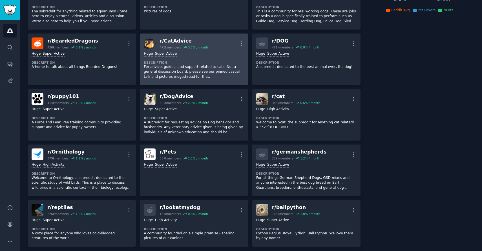
scroll to position [0, 0]
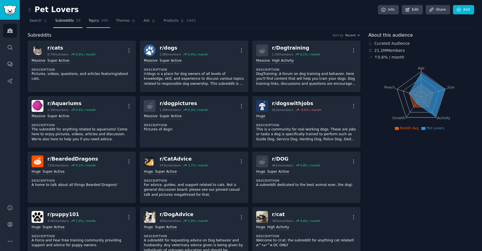
click at [90, 19] on span "Topics" at bounding box center [93, 20] width 10 height 5
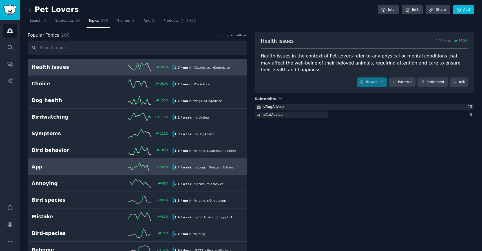
click at [121, 168] on div "89 %" at bounding box center [137, 167] width 70 height 8
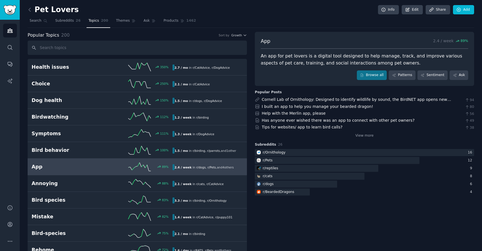
click at [306, 59] on div "An app for pet lovers is a digital tool designed to help manage, track, and imp…" at bounding box center [364, 60] width 207 height 14
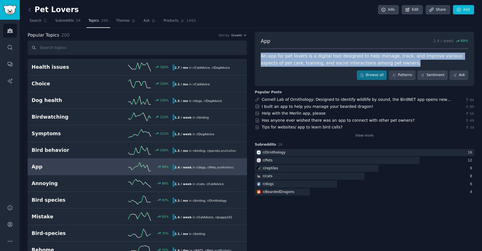
click at [306, 59] on div "An app for pet lovers is a digital tool designed to help manage, track, and imp…" at bounding box center [364, 60] width 207 height 14
click at [403, 77] on link "Patterns" at bounding box center [402, 75] width 26 height 10
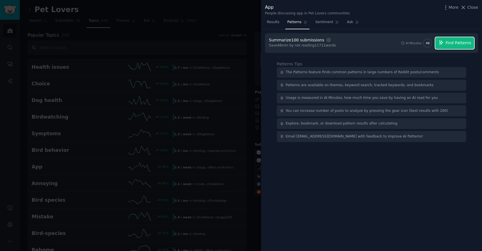
click at [461, 41] on span "Find Patterns" at bounding box center [459, 43] width 26 height 6
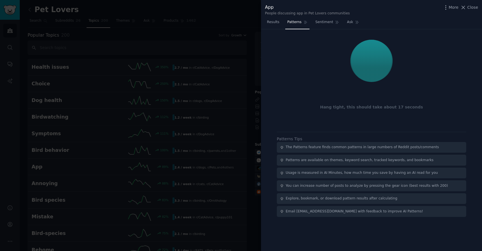
click at [369, 106] on div "Hang tight, this should take about 17 seconds" at bounding box center [371, 107] width 205 height 6
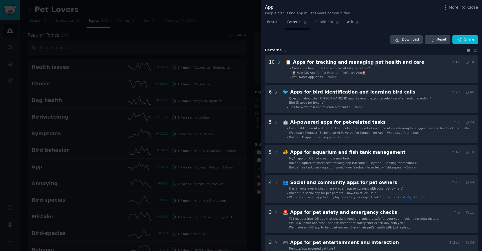
click at [350, 39] on div "Download Reset Share" at bounding box center [371, 39] width 213 height 9
click at [225, 20] on div at bounding box center [241, 125] width 482 height 251
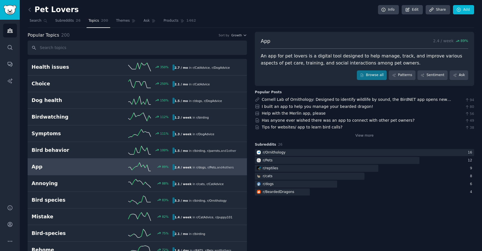
click at [269, 7] on div "Pet Lovers Info Edit Share Add" at bounding box center [251, 11] width 446 height 12
click at [8, 29] on icon "Sidebar" at bounding box center [10, 31] width 6 height 6
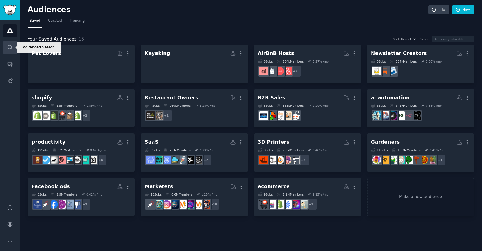
click at [9, 50] on icon "Sidebar" at bounding box center [10, 48] width 6 height 6
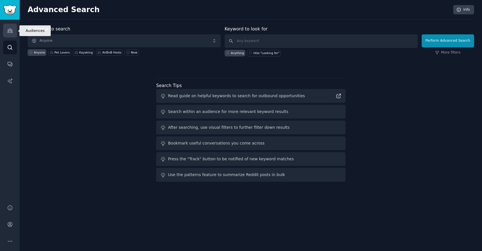
click at [15, 31] on link "Audiences" at bounding box center [10, 31] width 14 height 14
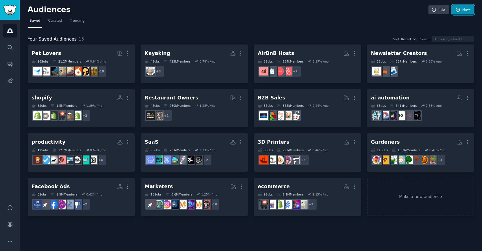
click at [461, 8] on link "New" at bounding box center [463, 10] width 22 height 10
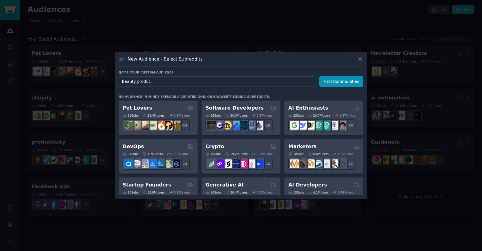
type input "Beauty product"
click button "Find Communities" at bounding box center [341, 81] width 44 height 10
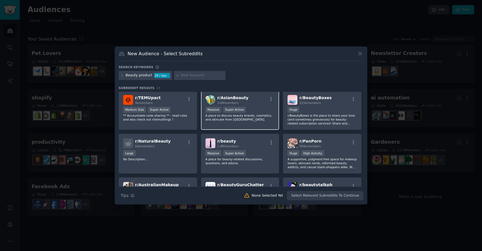
scroll to position [0, 0]
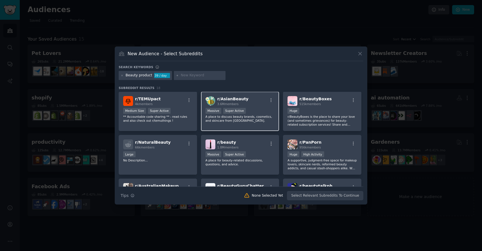
click at [247, 114] on div ">= 95th percentile for submissions / day Massive Super Active" at bounding box center [239, 111] width 69 height 7
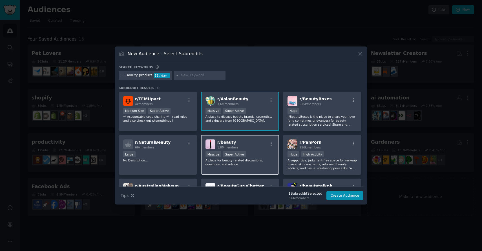
click at [238, 144] on div "r/ beauty 1.8M members" at bounding box center [239, 145] width 69 height 10
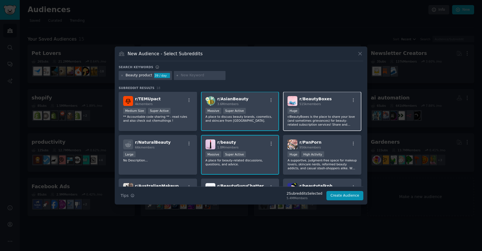
click at [316, 111] on div "100,000 - 1,000,000 members Huge" at bounding box center [321, 111] width 69 height 7
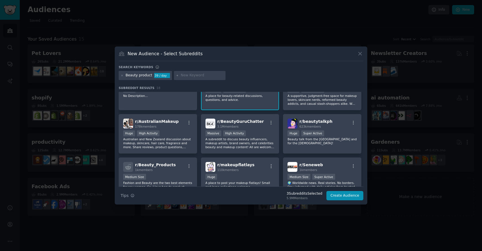
scroll to position [83, 0]
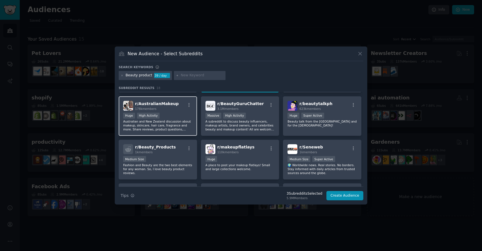
click at [169, 120] on p "Australian and New Zealand discussion about makeup, skincare, hair care, fragra…" at bounding box center [157, 125] width 69 height 12
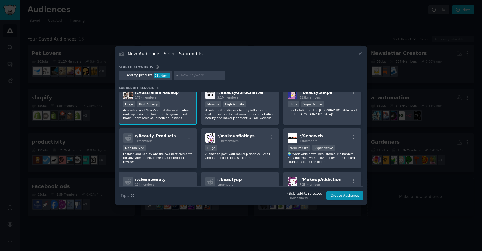
scroll to position [68, 0]
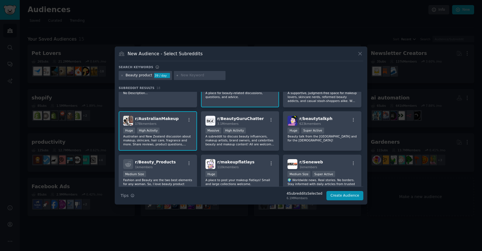
click at [172, 124] on div "r/ AustralianMakeup 178k members" at bounding box center [157, 121] width 69 height 10
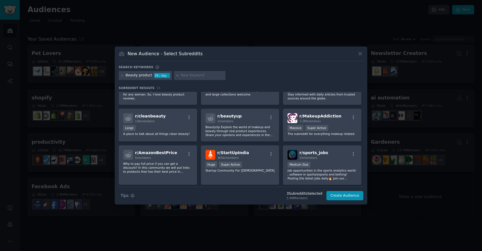
scroll to position [0, 0]
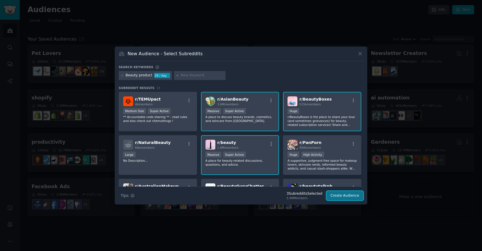
click at [338, 196] on button "Create Audience" at bounding box center [344, 196] width 37 height 10
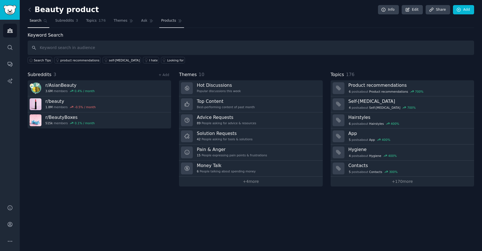
click at [164, 22] on span "Products" at bounding box center [168, 20] width 15 height 5
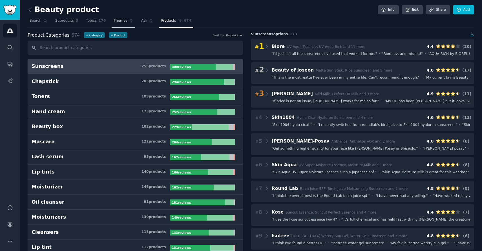
click at [119, 20] on span "Themes" at bounding box center [121, 20] width 14 height 5
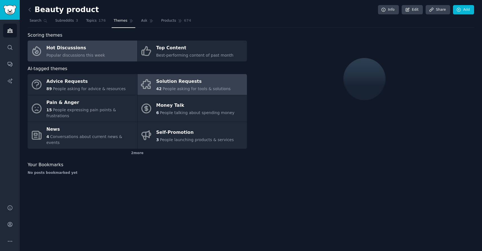
click at [171, 77] on link "Solution Requests 42 People asking for tools & solutions" at bounding box center [193, 84] width 110 height 21
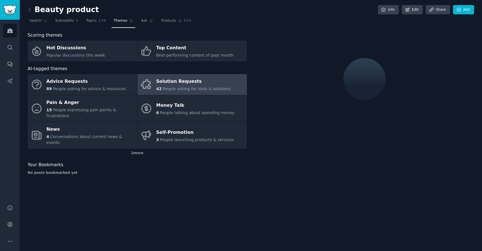
click at [184, 87] on span "People asking for tools & solutions" at bounding box center [197, 89] width 68 height 5
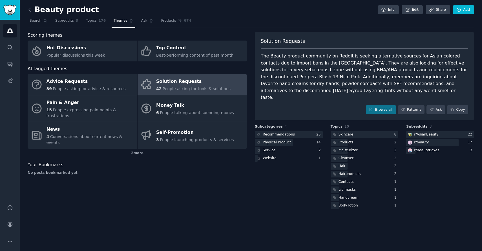
click at [291, 69] on div "The Beauty product community on Reddit is seeking alternative sources for Asian…" at bounding box center [364, 77] width 207 height 48
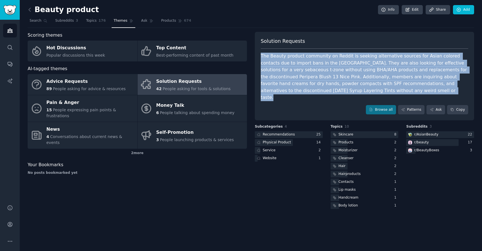
click at [291, 69] on div "The Beauty product community on Reddit is seeking alternative sources for Asian…" at bounding box center [364, 77] width 207 height 48
click at [313, 76] on div "The Beauty product community on Reddit is seeking alternative sources for Asian…" at bounding box center [364, 77] width 207 height 48
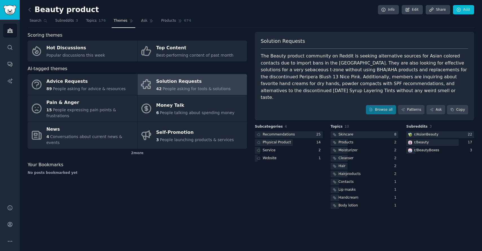
click at [314, 75] on div "The Beauty product community on Reddit is seeking alternative sources for Asian…" at bounding box center [364, 77] width 207 height 48
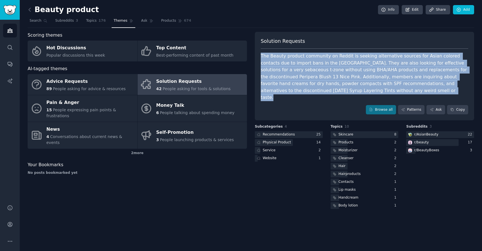
click at [314, 75] on div "The Beauty product community on Reddit is seeking alternative sources for Asian…" at bounding box center [364, 77] width 207 height 48
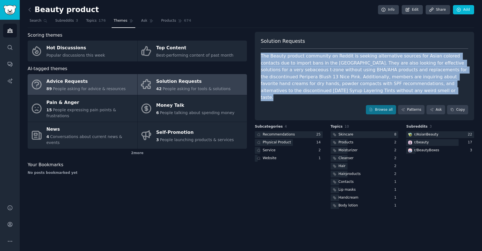
click at [88, 83] on div "Advice Requests" at bounding box center [86, 81] width 79 height 9
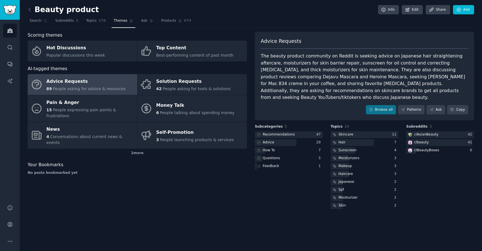
click at [329, 64] on div "The beauty product community on Reddit is seeking advice on Japanese hair strai…" at bounding box center [364, 77] width 207 height 48
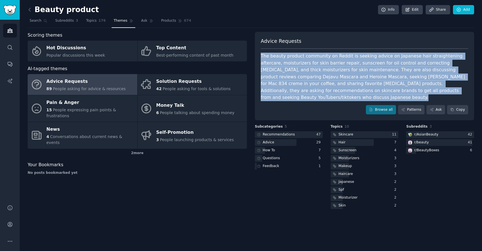
click at [329, 64] on div "The beauty product community on Reddit is seeking advice on Japanese hair strai…" at bounding box center [364, 77] width 207 height 48
click at [9, 27] on link "Audiences" at bounding box center [10, 31] width 14 height 14
